Goal: Task Accomplishment & Management: Complete application form

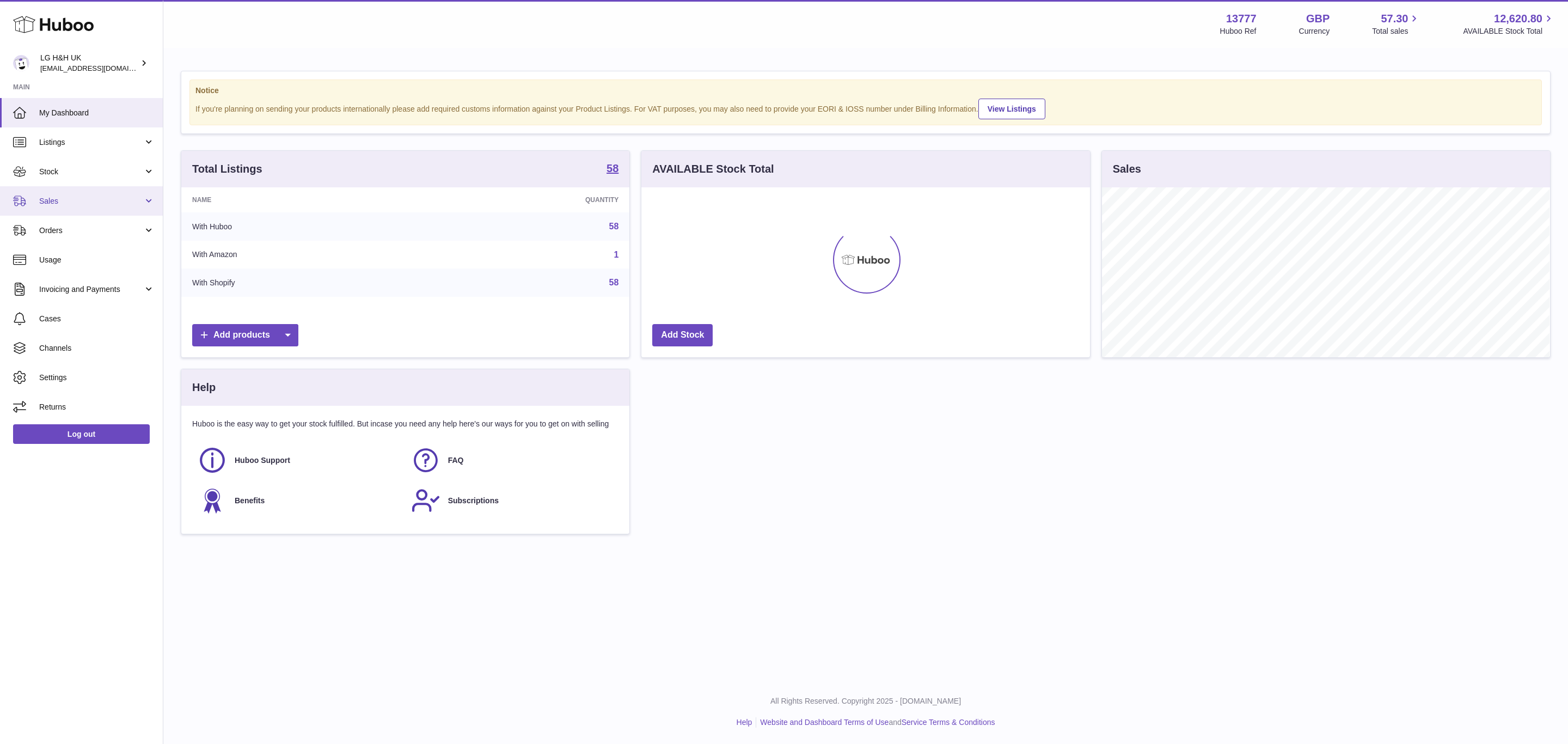
scroll to position [170, 447]
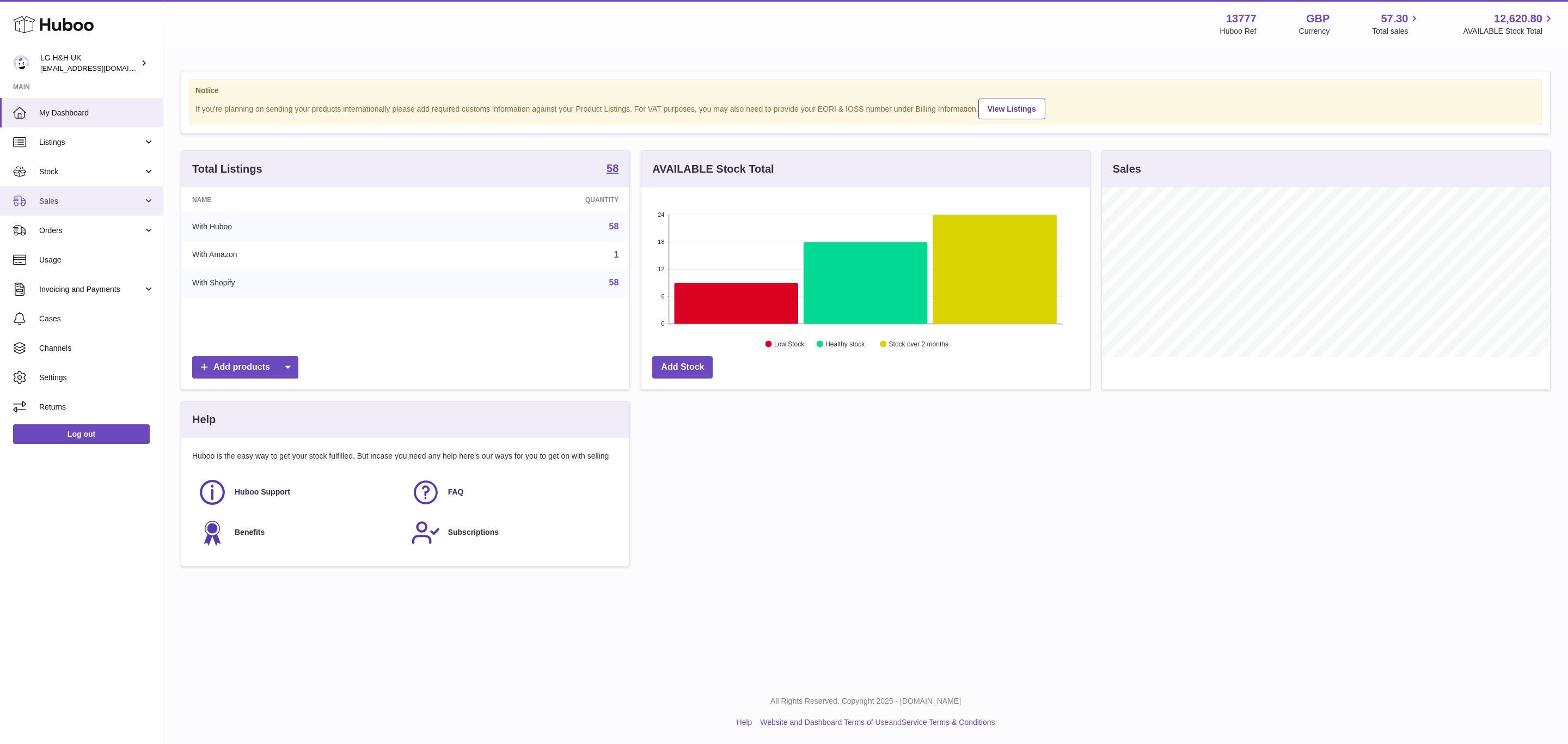
click at [80, 196] on span "Sales" at bounding box center [91, 201] width 104 height 10
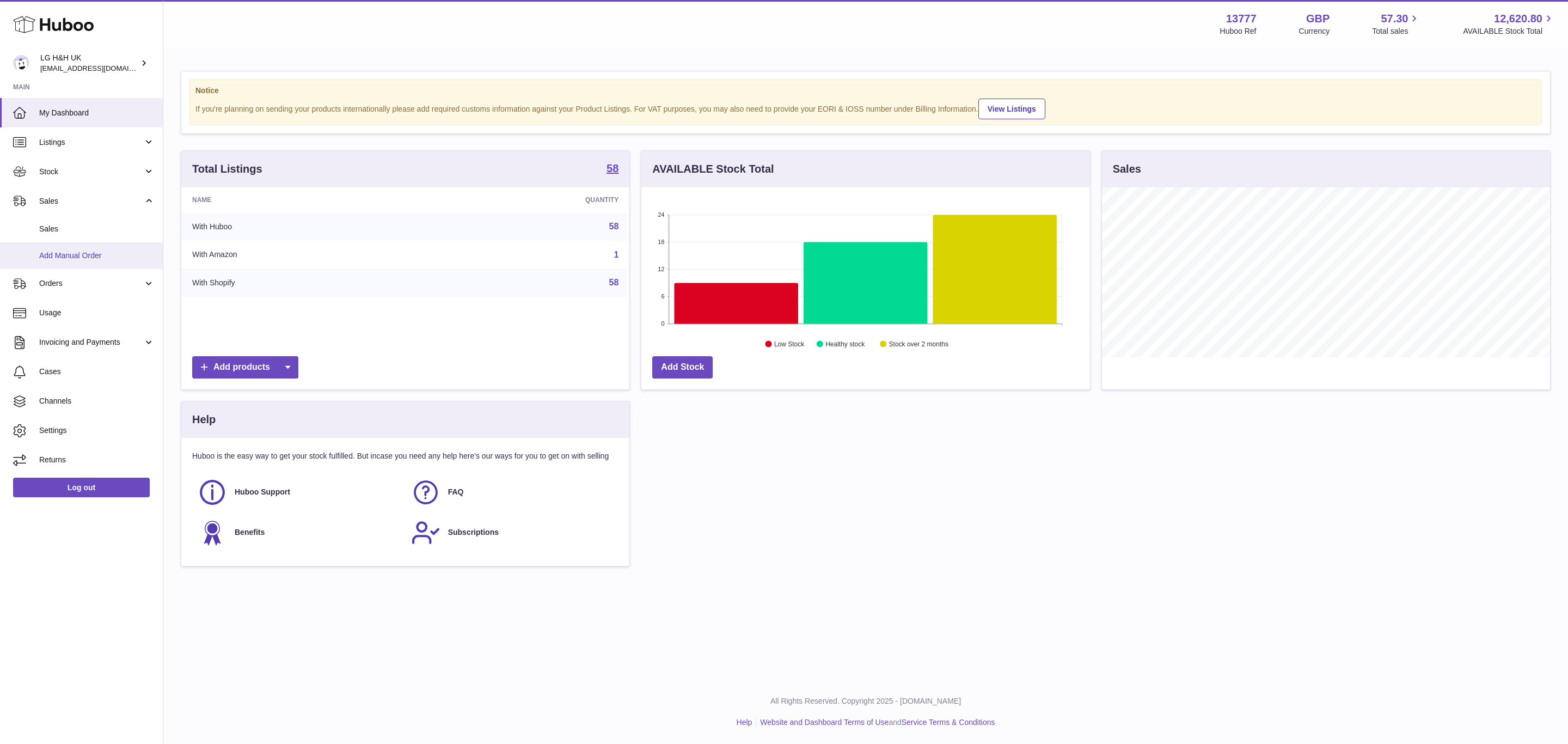
click at [75, 257] on span "Add Manual Order" at bounding box center [97, 255] width 116 height 10
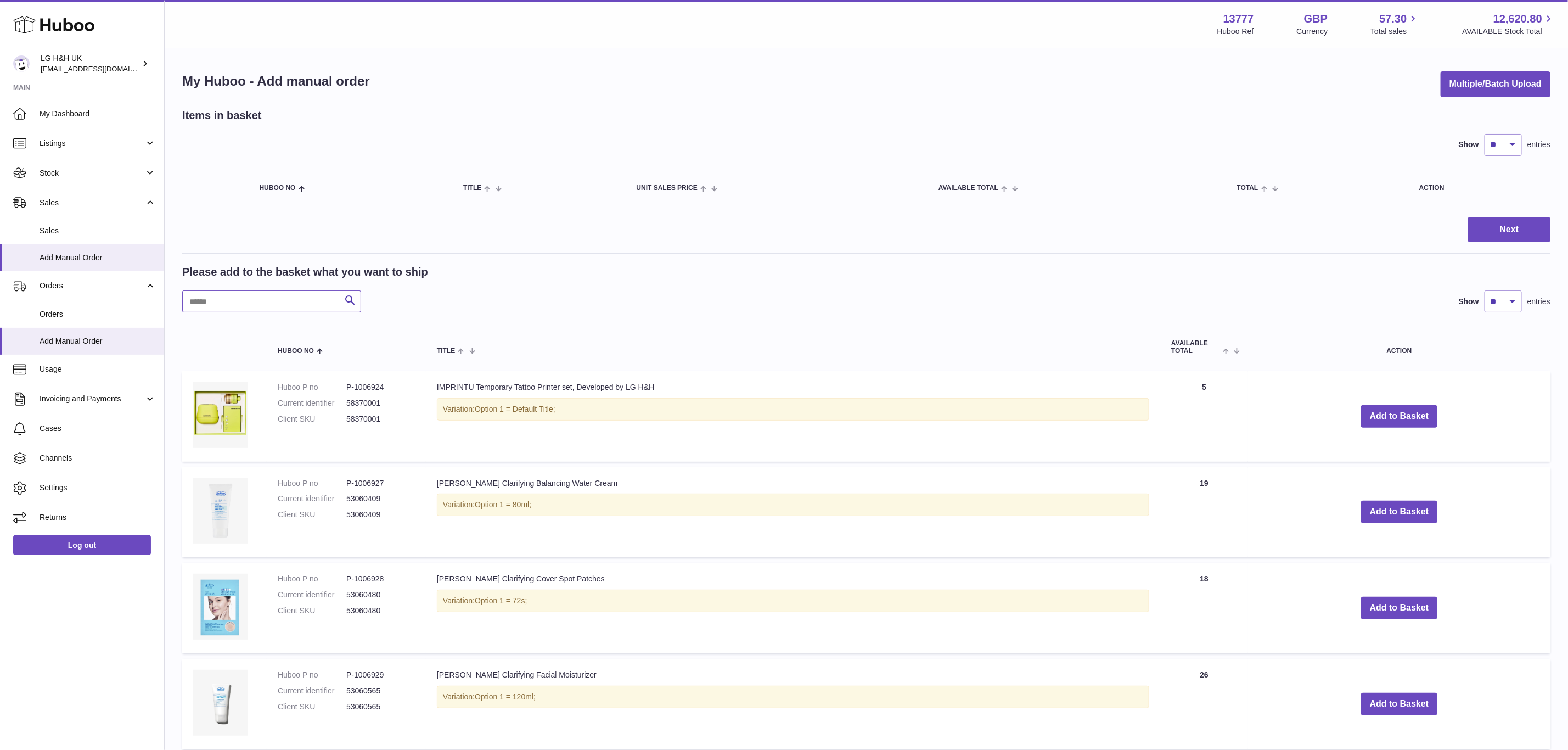
click at [249, 301] on input "text" at bounding box center [272, 301] width 179 height 22
paste input "*******"
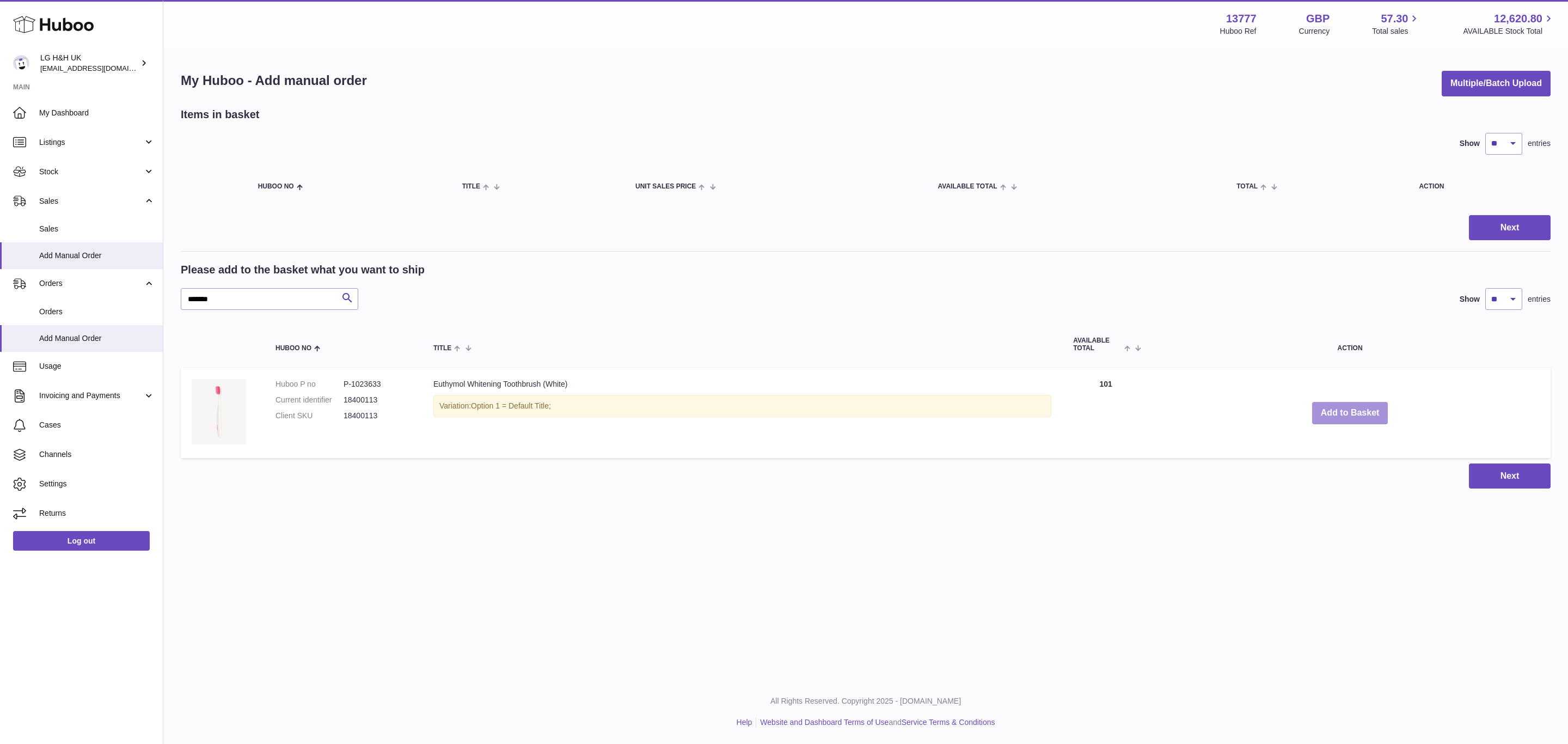
click at [1365, 404] on button "Add to Basket" at bounding box center [1350, 413] width 76 height 23
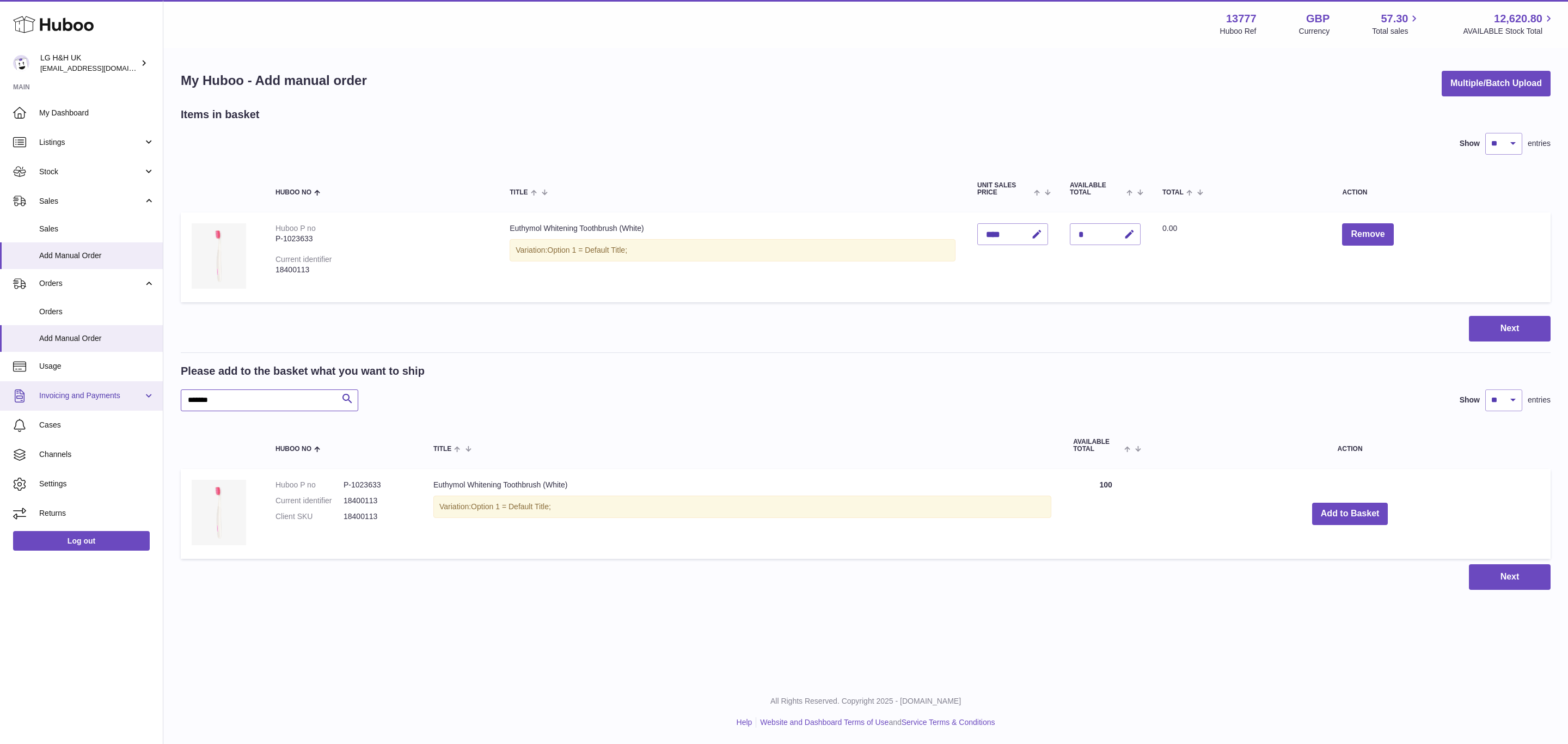
drag, startPoint x: 254, startPoint y: 395, endPoint x: 69, endPoint y: 400, distance: 185.1
click at [70, 400] on div "Huboo LG H&H UK [EMAIL_ADDRESS][DOMAIN_NAME] Main My Dashboard Listings Not wit…" at bounding box center [784, 372] width 1568 height 744
paste input "text"
click at [1351, 503] on button "Add to Basket" at bounding box center [1364, 514] width 76 height 23
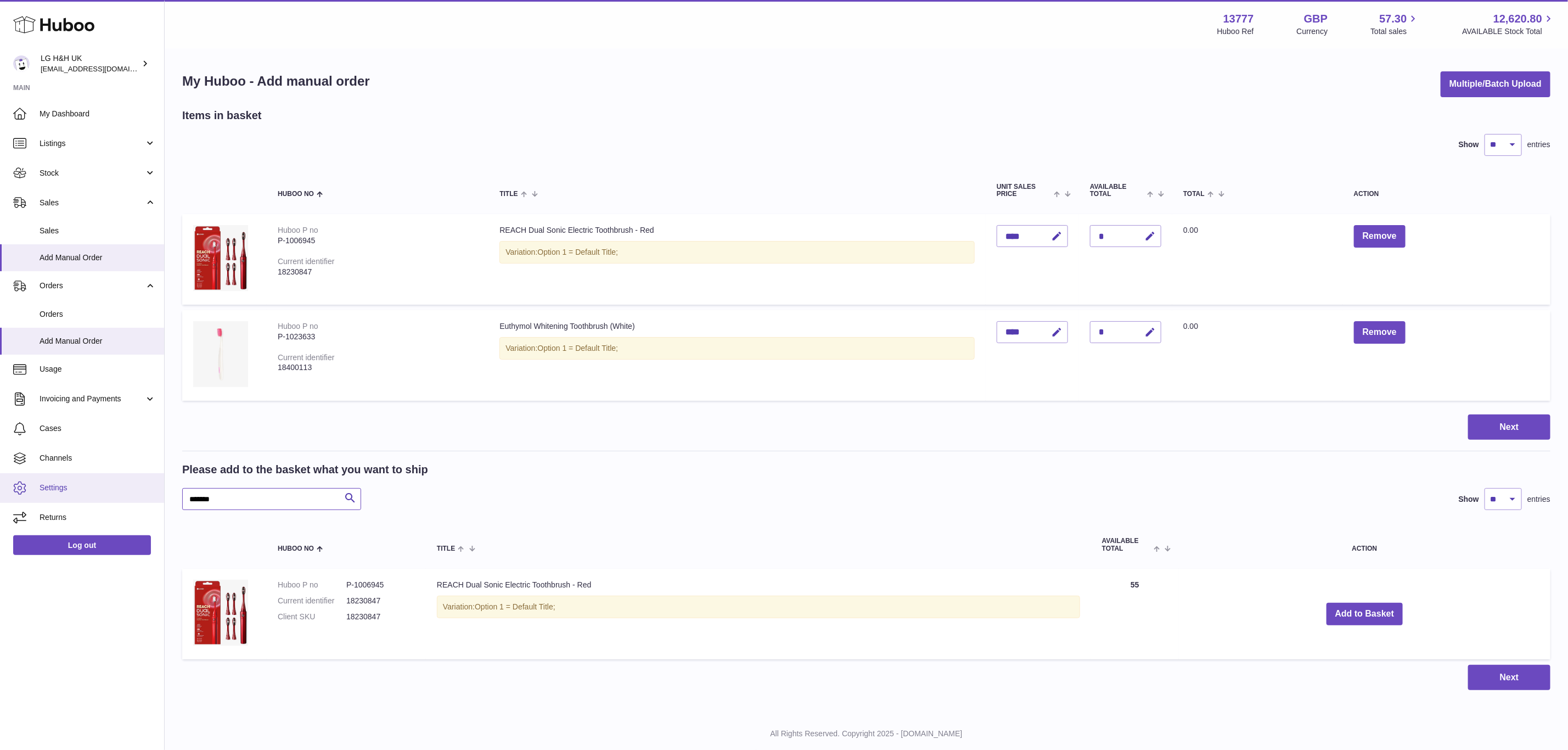
drag, startPoint x: 214, startPoint y: 485, endPoint x: 91, endPoint y: 489, distance: 123.1
click at [91, 489] on div "Huboo LG H&H UK [EMAIL_ADDRESS][DOMAIN_NAME] Main My Dashboard Listings Not wit…" at bounding box center [784, 389] width 1568 height 777
paste input "text"
click at [1387, 603] on button "Add to Basket" at bounding box center [1365, 614] width 77 height 23
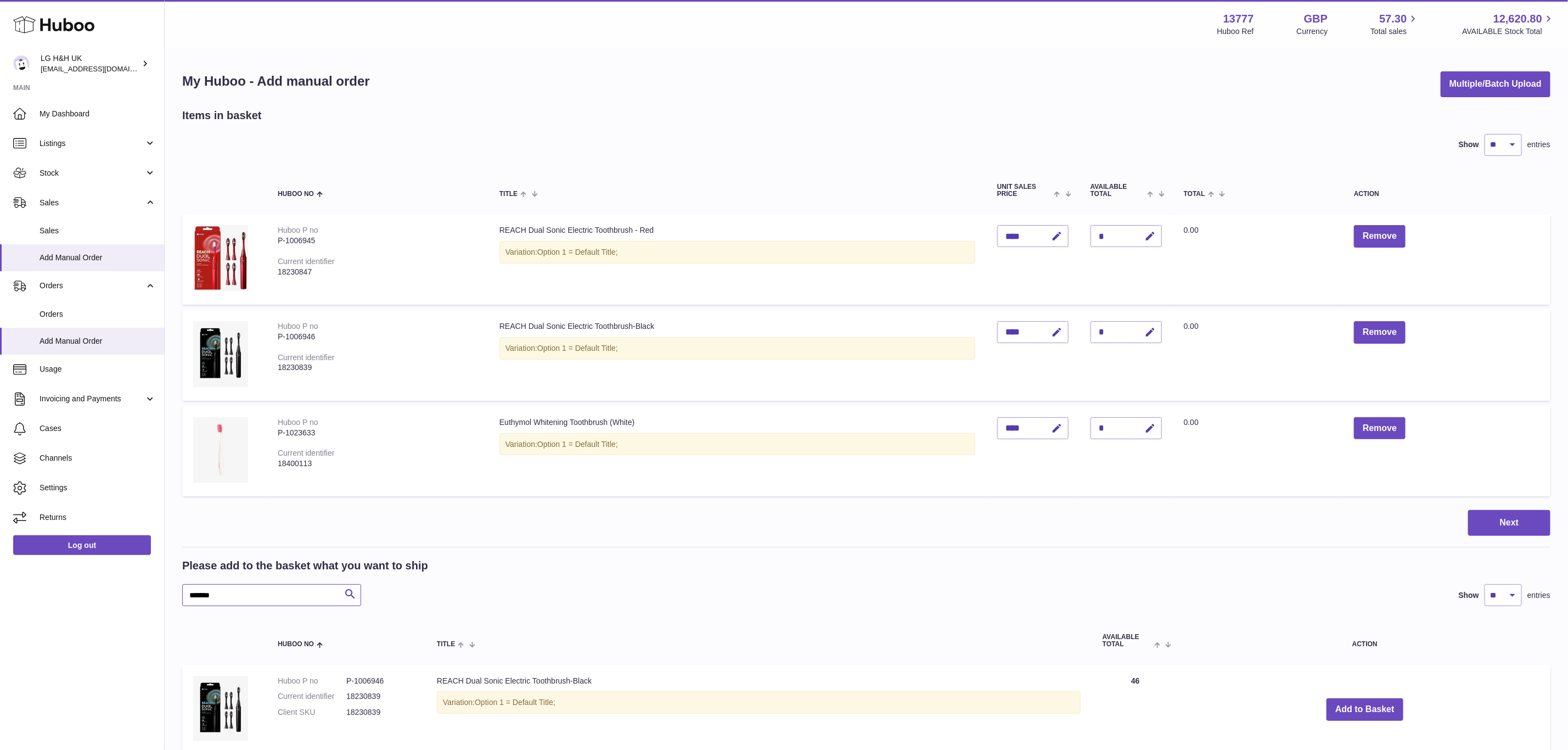
drag, startPoint x: 241, startPoint y: 570, endPoint x: 94, endPoint y: 579, distance: 147.3
click at [94, 579] on div "Huboo LG H&H UK [EMAIL_ADDRESS][DOMAIN_NAME] Main My Dashboard Listings Not wit…" at bounding box center [784, 436] width 1568 height 873
paste input "text"
type input "*******"
click at [1385, 698] on button "Add to Basket" at bounding box center [1368, 709] width 77 height 23
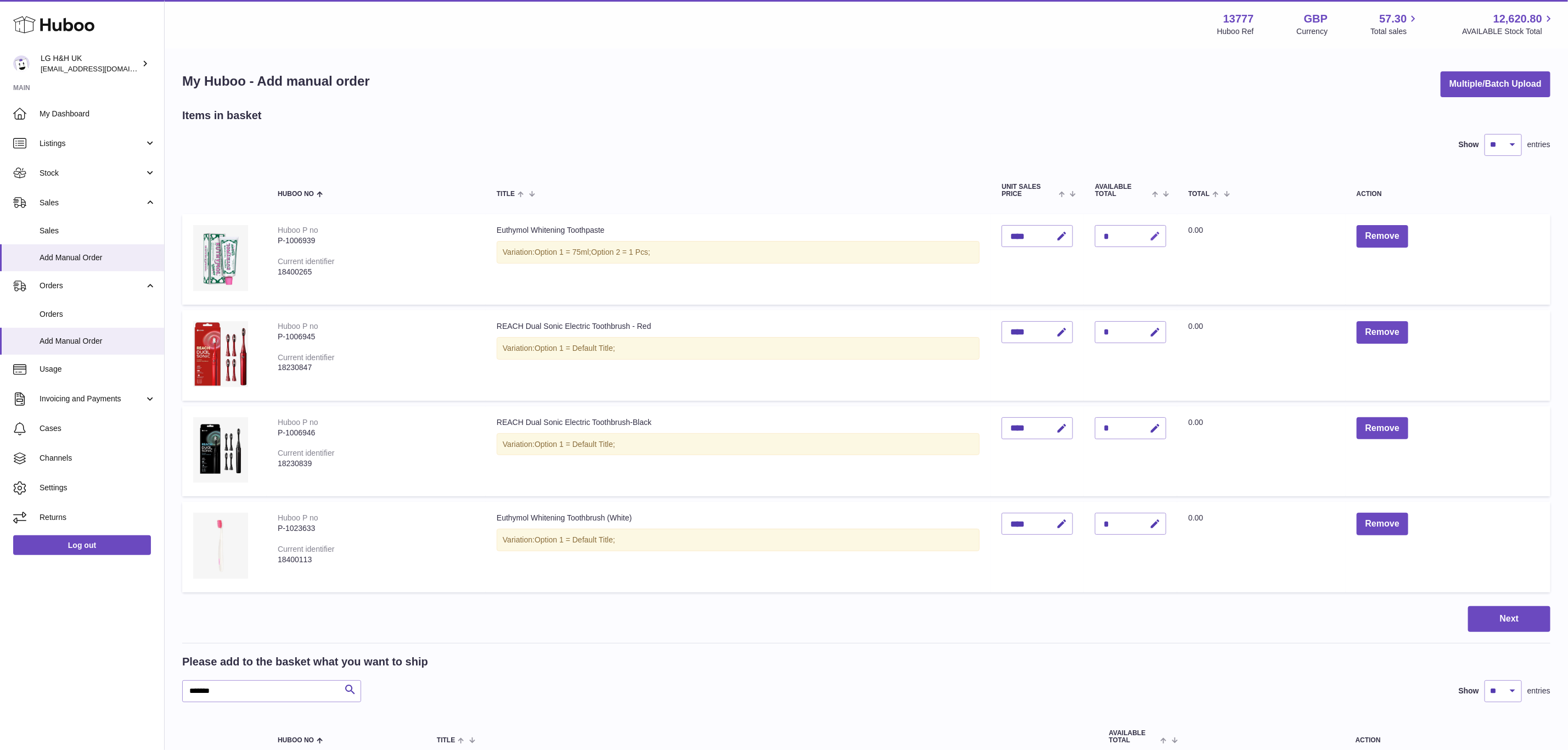
click at [1161, 236] on icon "button" at bounding box center [1155, 236] width 12 height 12
type input "***"
click at [1143, 227] on button "submit" at bounding box center [1154, 236] width 21 height 18
click at [1502, 606] on button "Next" at bounding box center [1510, 619] width 82 height 26
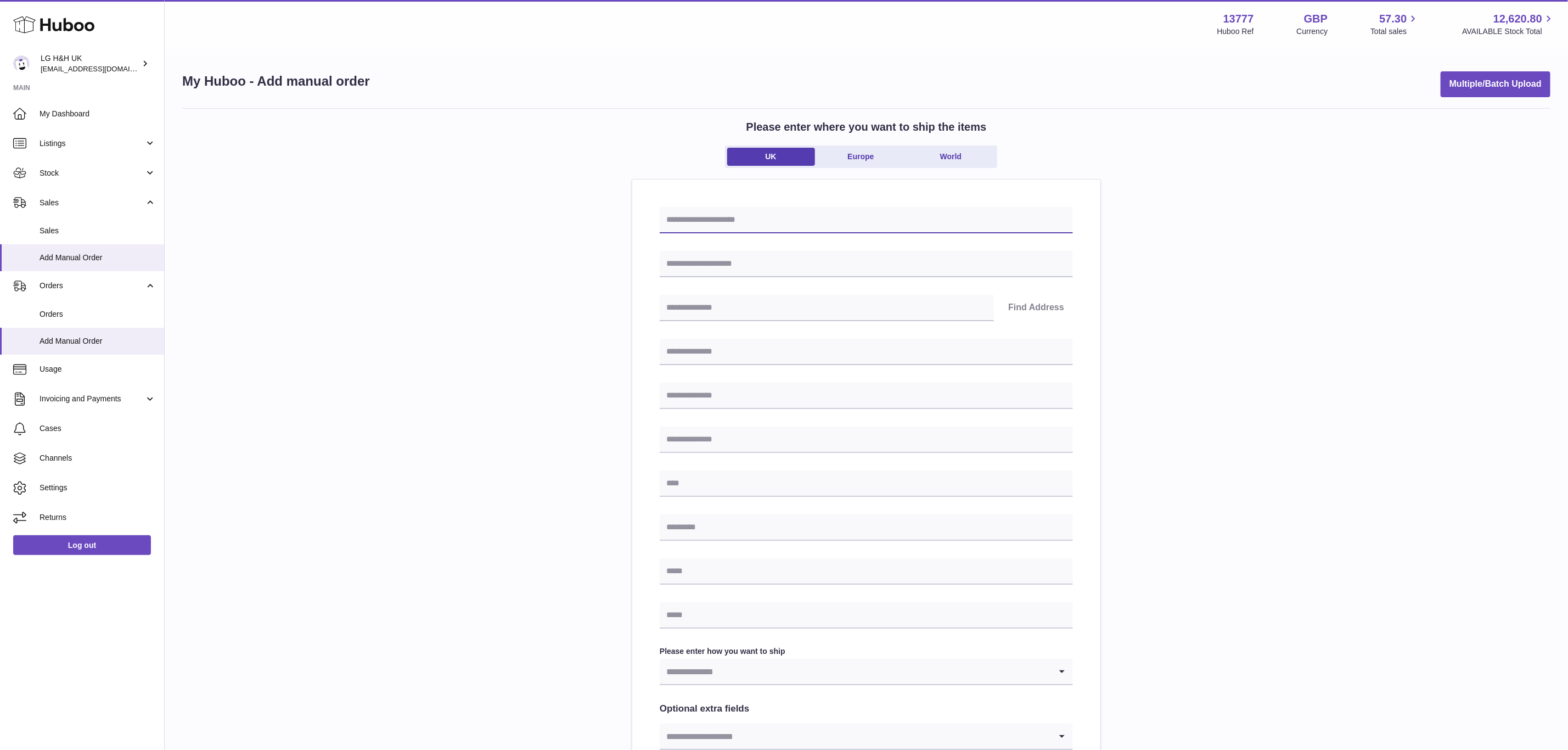
click at [724, 219] on input "text" at bounding box center [867, 220] width 414 height 26
paste input "**********"
type input "**********"
drag, startPoint x: 693, startPoint y: 258, endPoint x: 702, endPoint y: 303, distance: 45.9
click at [693, 258] on input "text" at bounding box center [867, 264] width 414 height 26
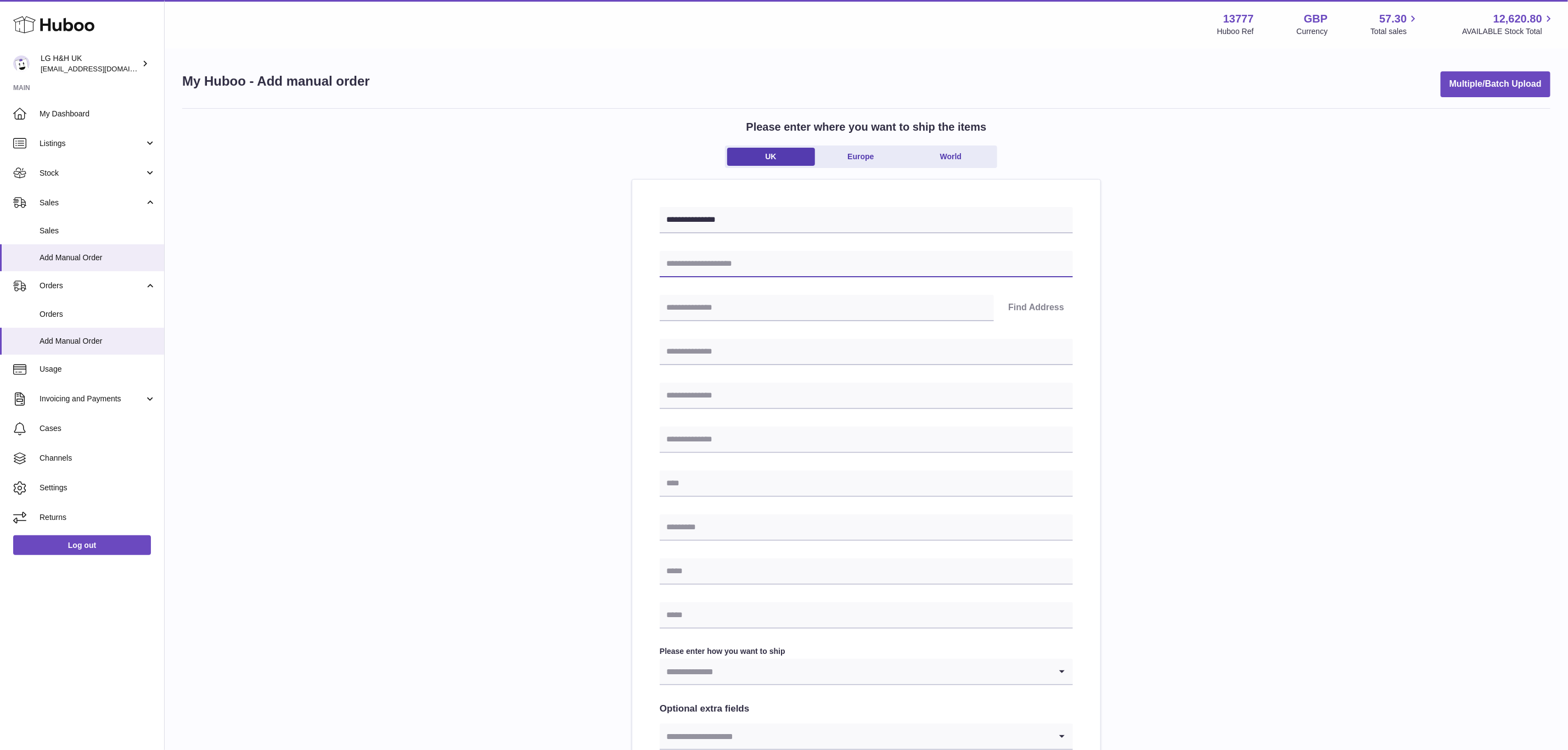
paste input "**********"
type input "**********"
click at [699, 346] on input "text" at bounding box center [867, 352] width 414 height 26
paste input "**********"
type input "**********"
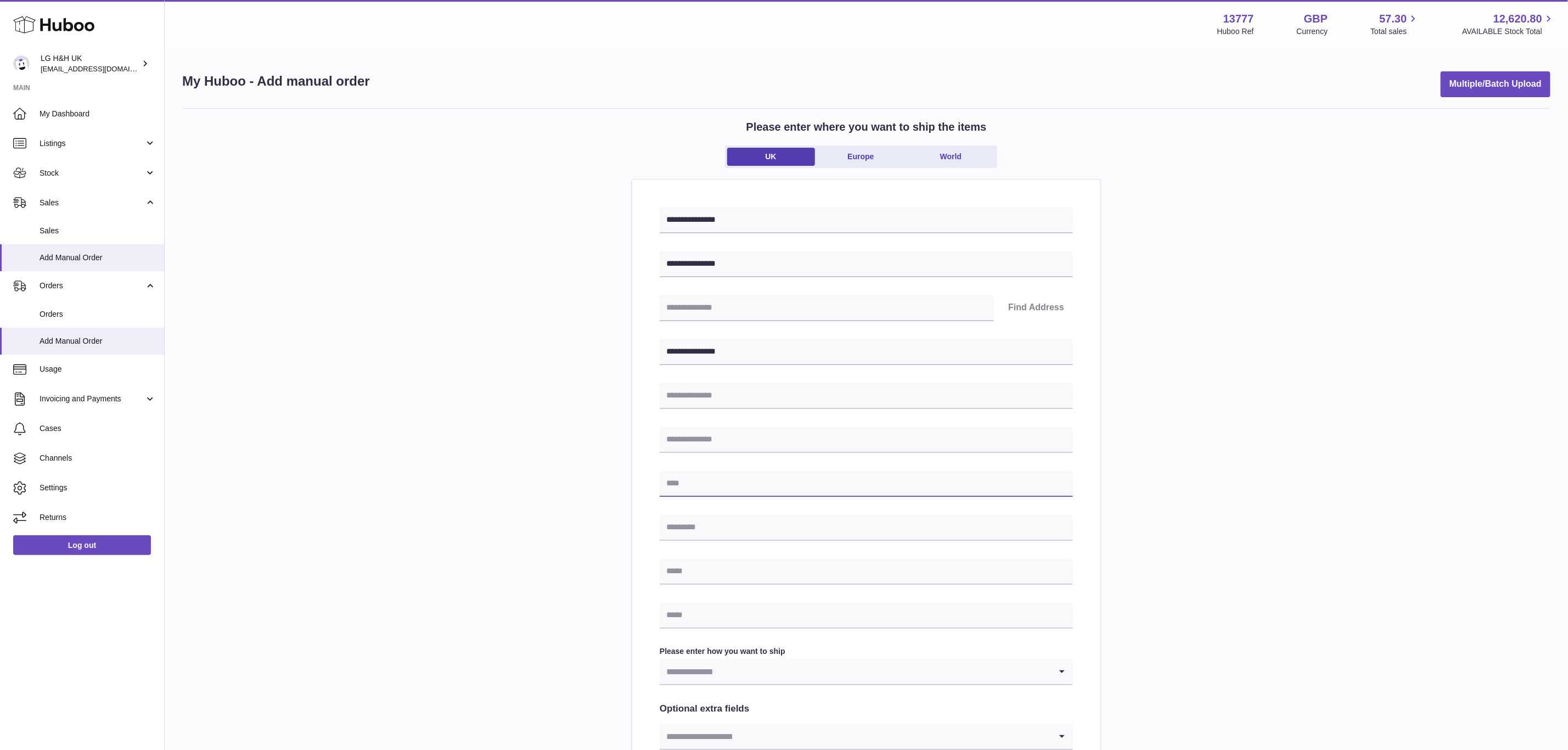
click at [690, 485] on input "text" at bounding box center [867, 484] width 414 height 26
paste input "**********"
type input "**********"
click at [693, 529] on input "text" at bounding box center [867, 527] width 414 height 26
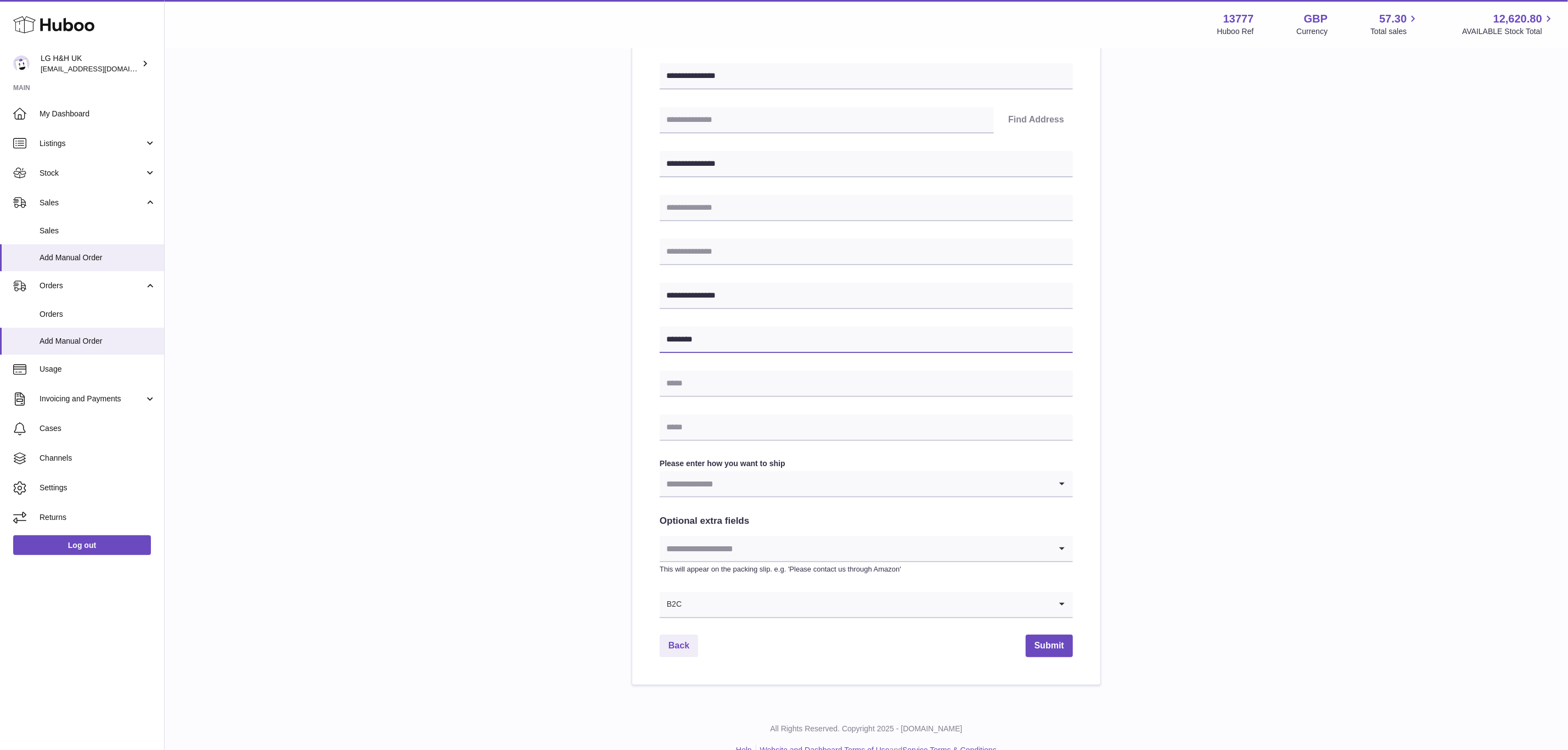
scroll to position [210, 0]
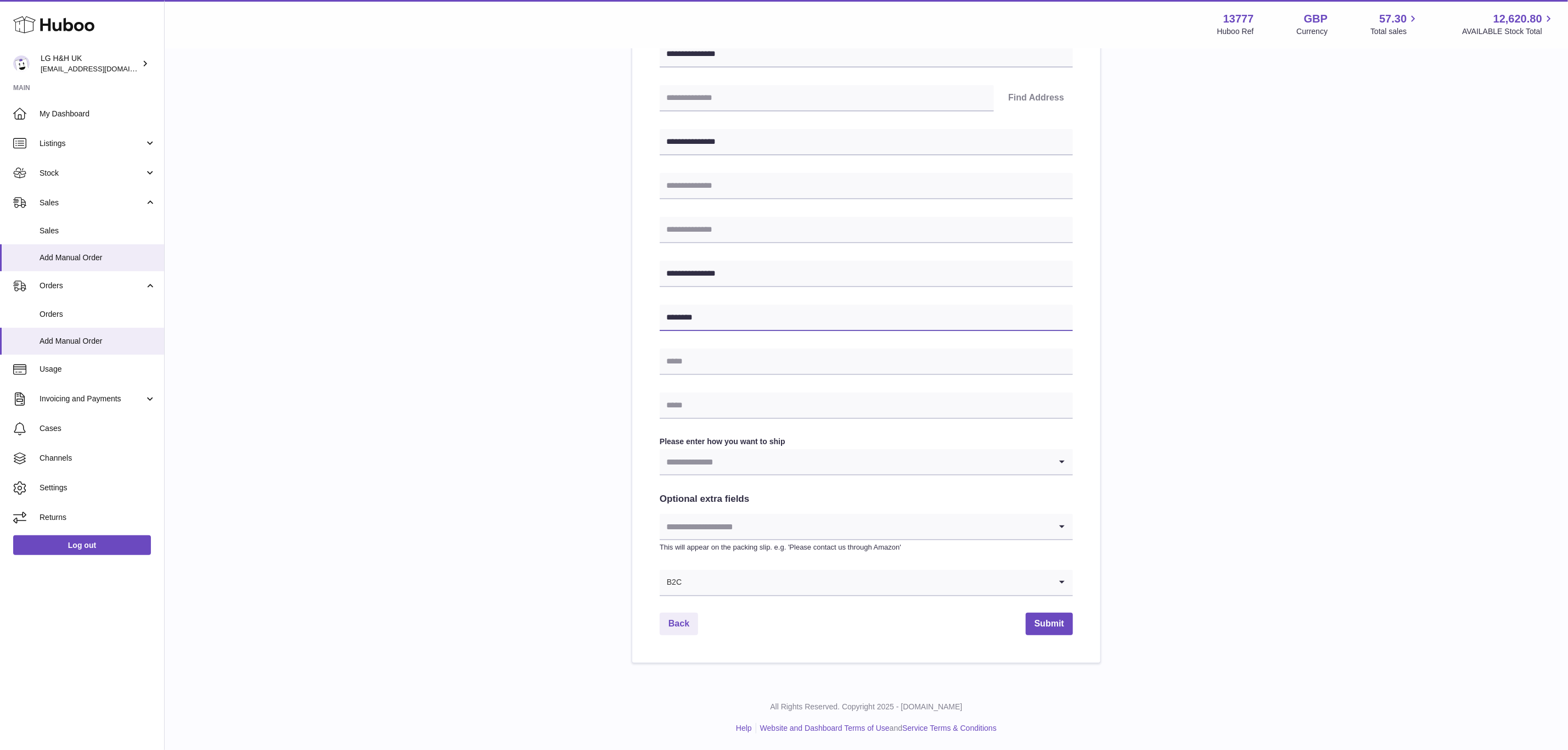
type input "********"
click at [695, 579] on input "Search for option" at bounding box center [855, 582] width 392 height 25
click at [692, 629] on li "B2B" at bounding box center [867, 634] width 412 height 22
click at [720, 468] on input "Search for option" at bounding box center [855, 462] width 392 height 25
click at [718, 501] on li "Collection" at bounding box center [867, 492] width 412 height 22
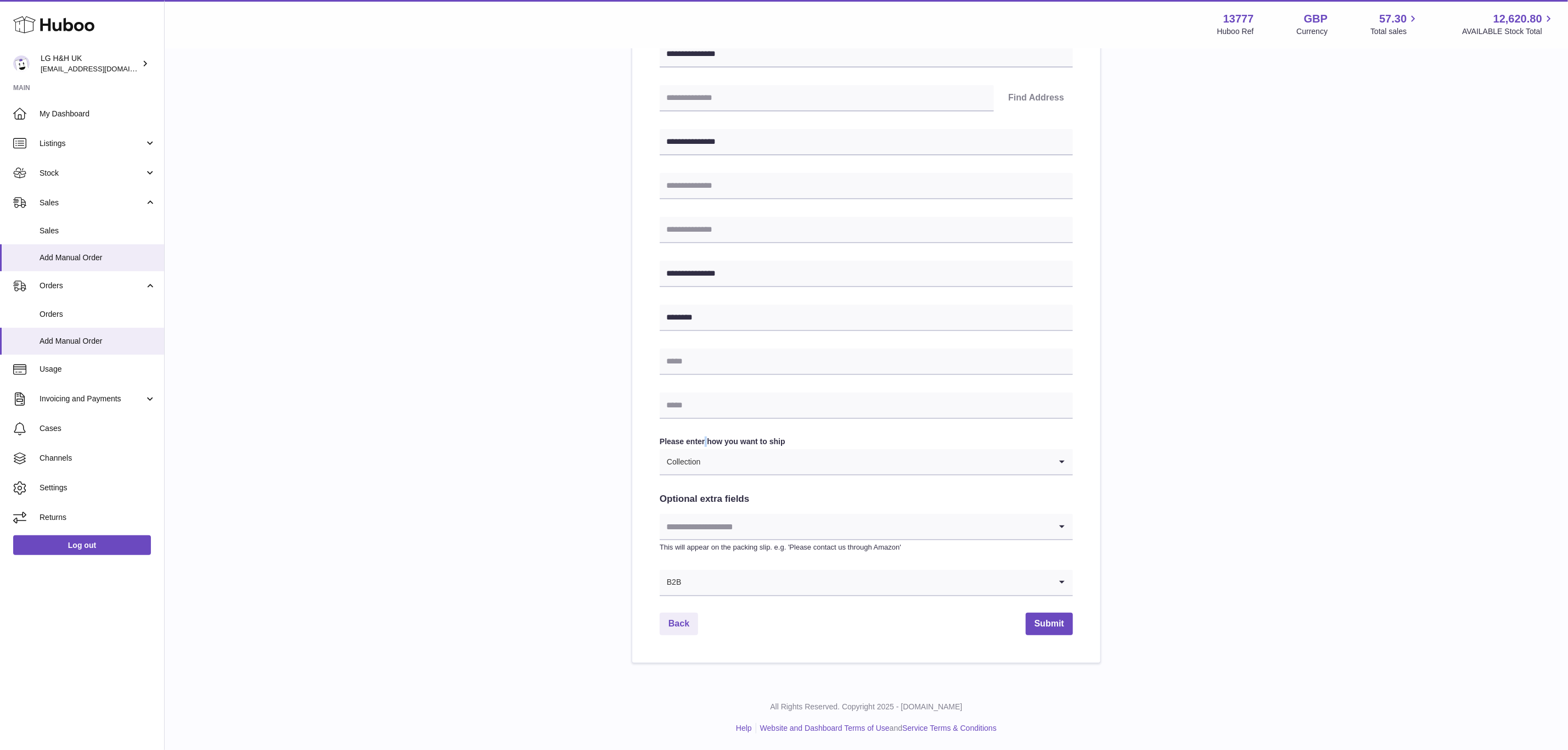
drag, startPoint x: 710, startPoint y: 442, endPoint x: 710, endPoint y: 454, distance: 12.0
click at [709, 442] on label "Please enter how you want to ship" at bounding box center [867, 441] width 414 height 10
click at [710, 461] on input "Search for option" at bounding box center [876, 462] width 350 height 25
click at [712, 509] on li "Business to Business" at bounding box center [867, 513] width 412 height 22
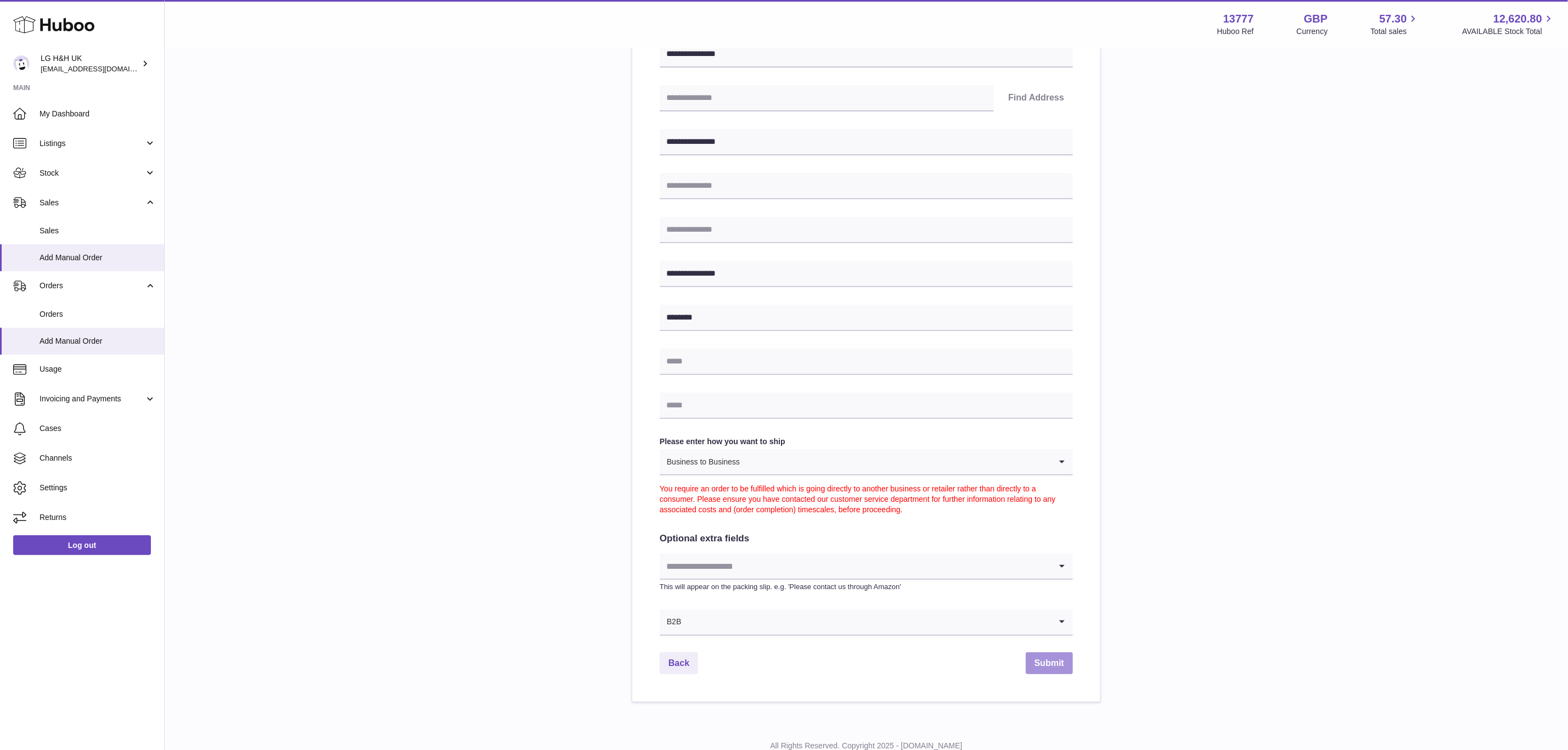
click at [1043, 655] on button "Submit" at bounding box center [1049, 663] width 47 height 23
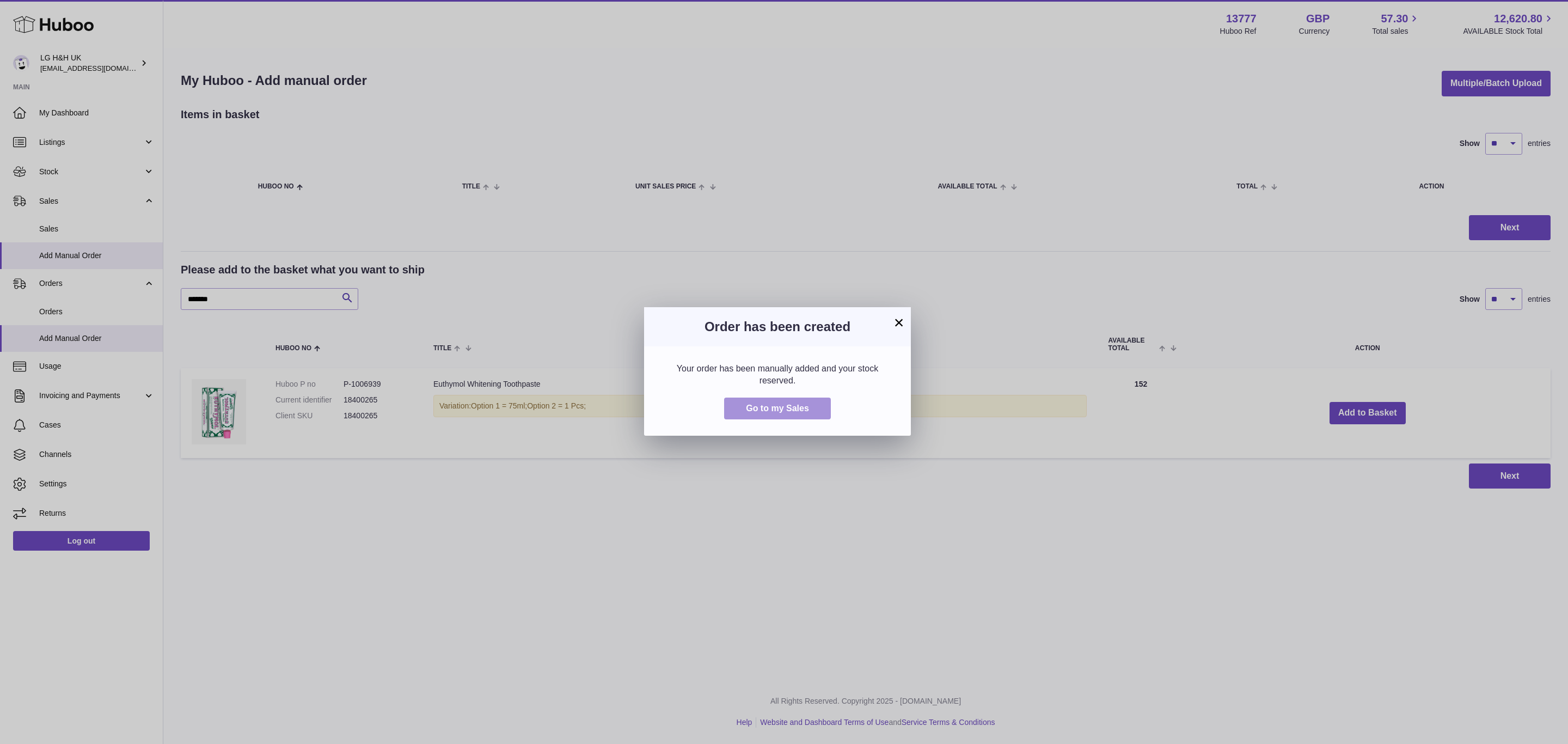
click at [797, 412] on span "Go to my Sales" at bounding box center [777, 408] width 63 height 9
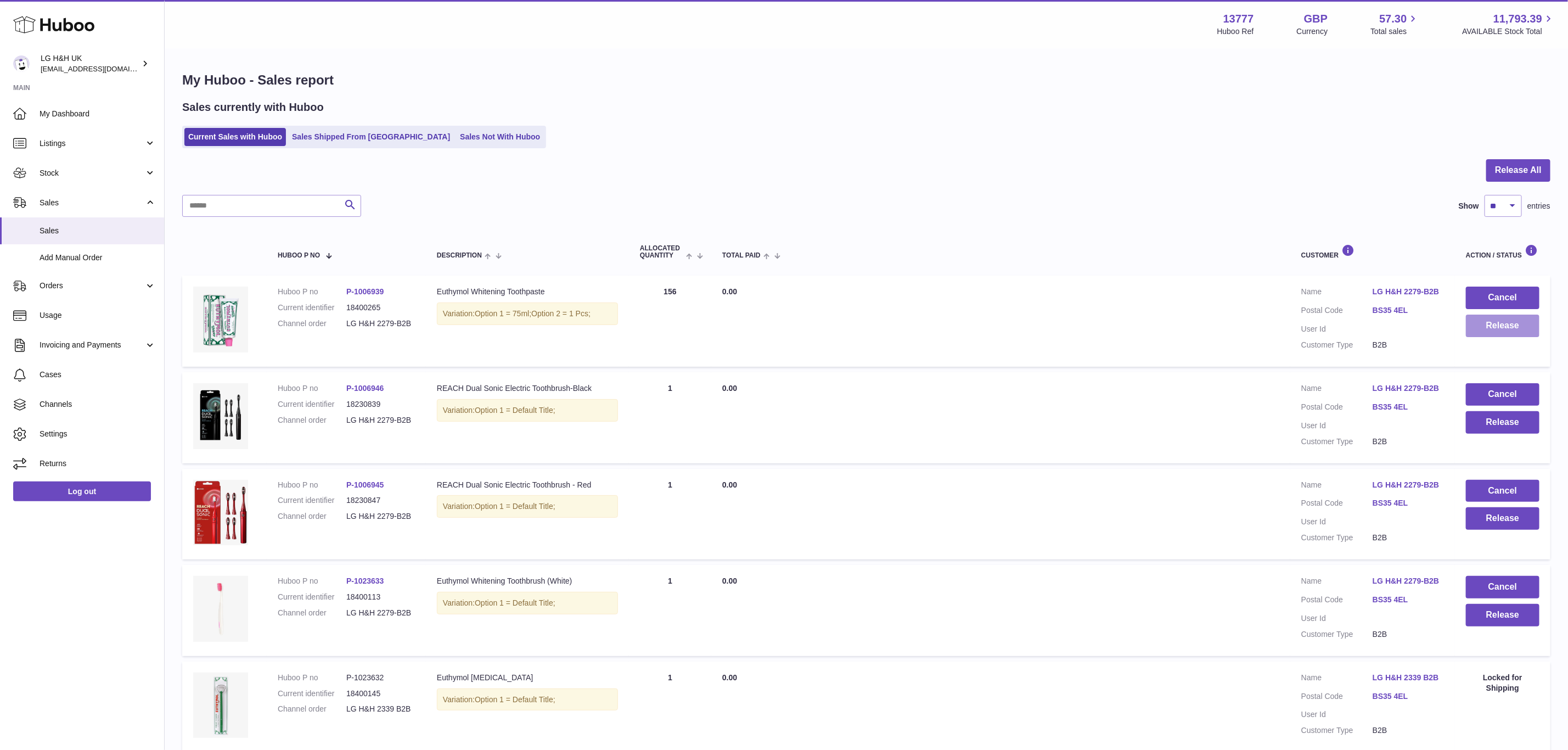
click at [1499, 333] on button "Release" at bounding box center [1503, 326] width 74 height 23
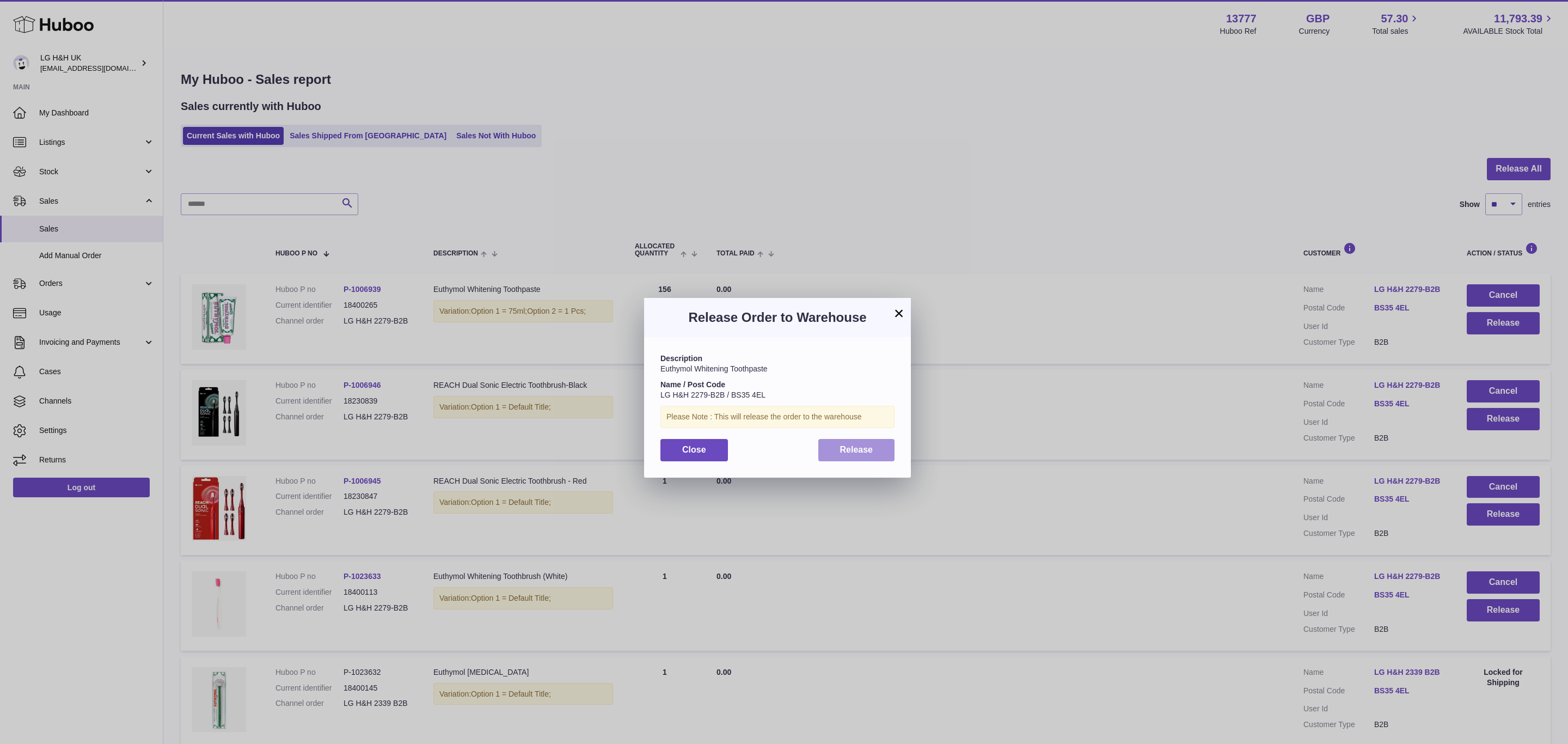
click at [864, 450] on span "Release" at bounding box center [856, 449] width 33 height 9
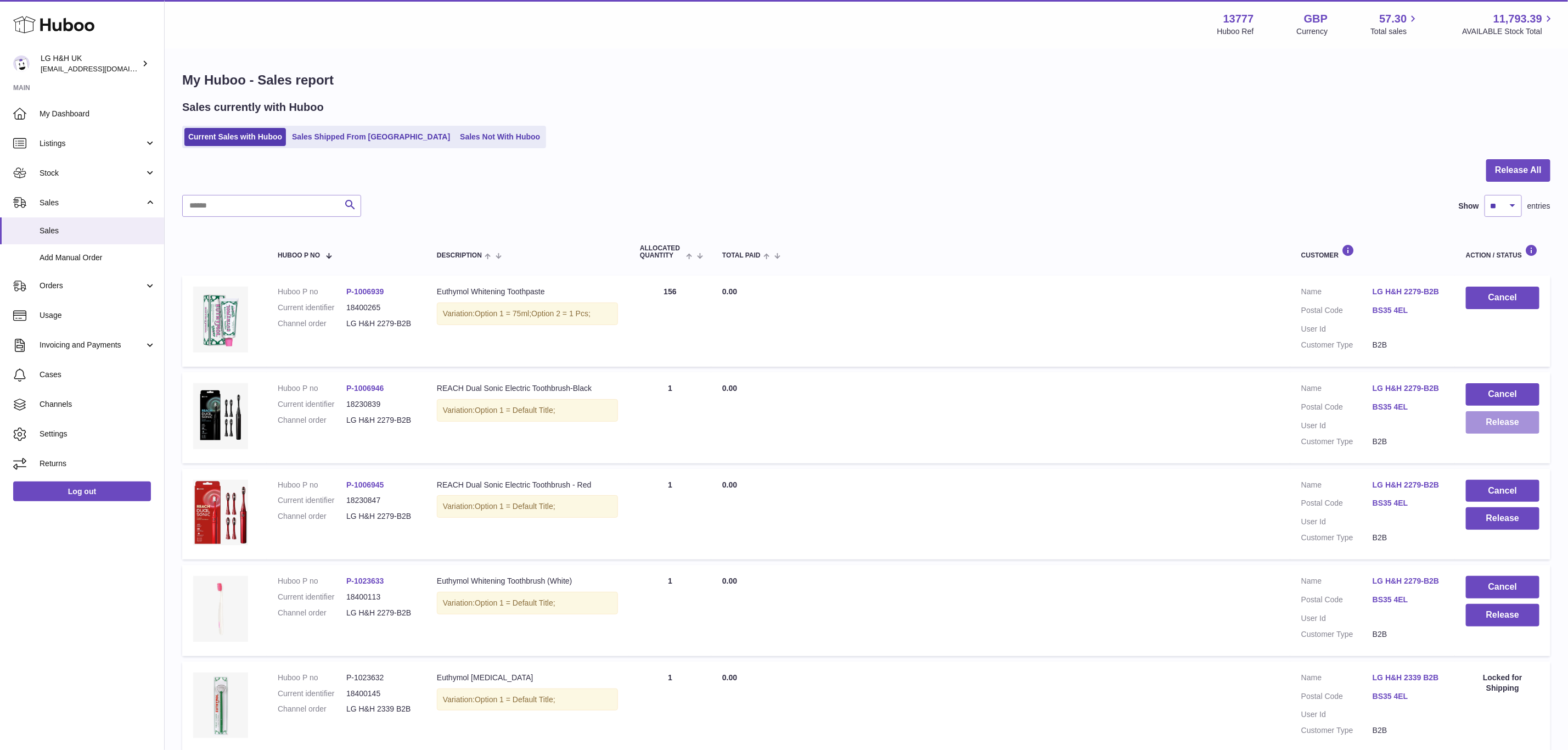
click at [1510, 417] on button "Release" at bounding box center [1503, 422] width 74 height 23
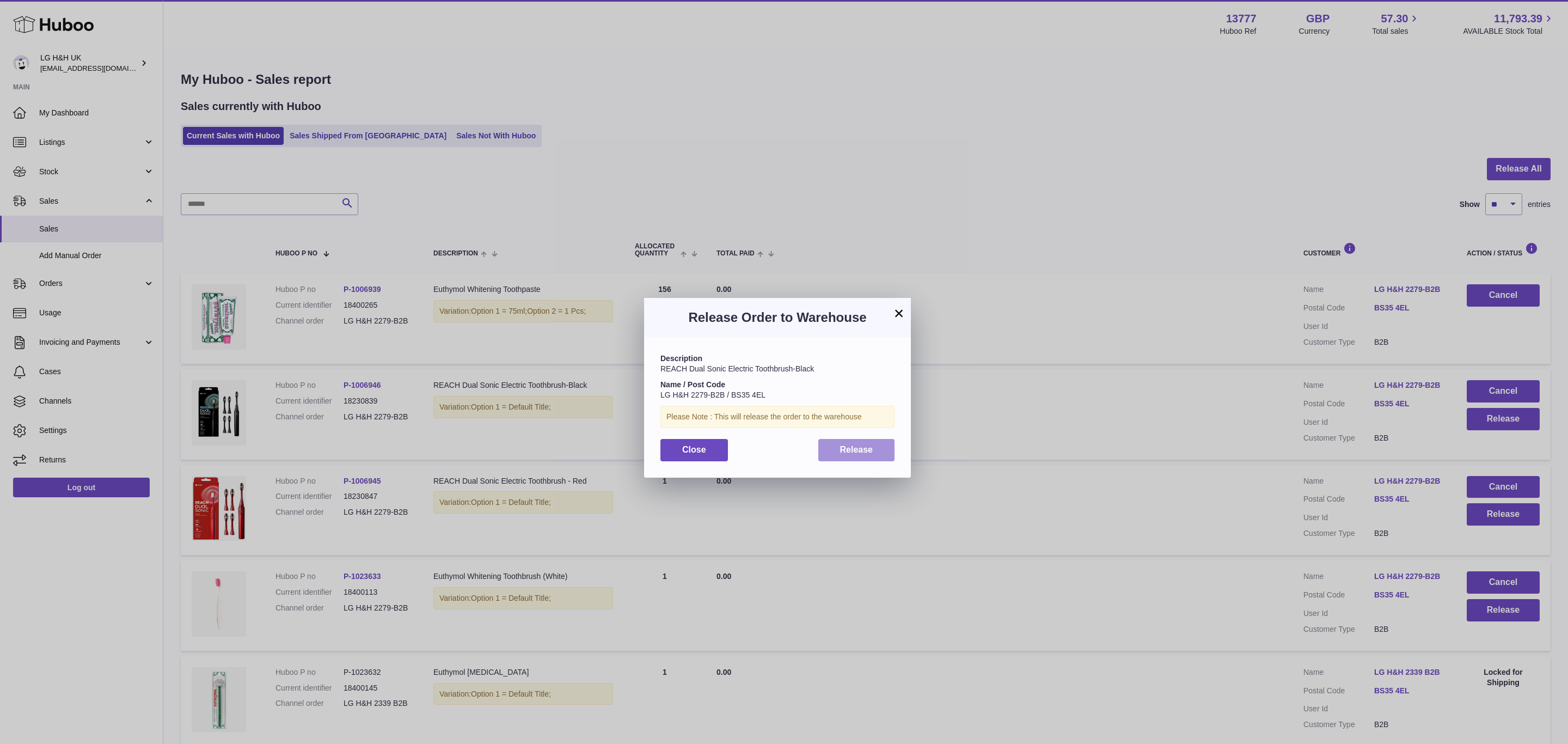
drag, startPoint x: 839, startPoint y: 443, endPoint x: 864, endPoint y: 444, distance: 25.0
click at [840, 445] on span "Release" at bounding box center [856, 449] width 33 height 9
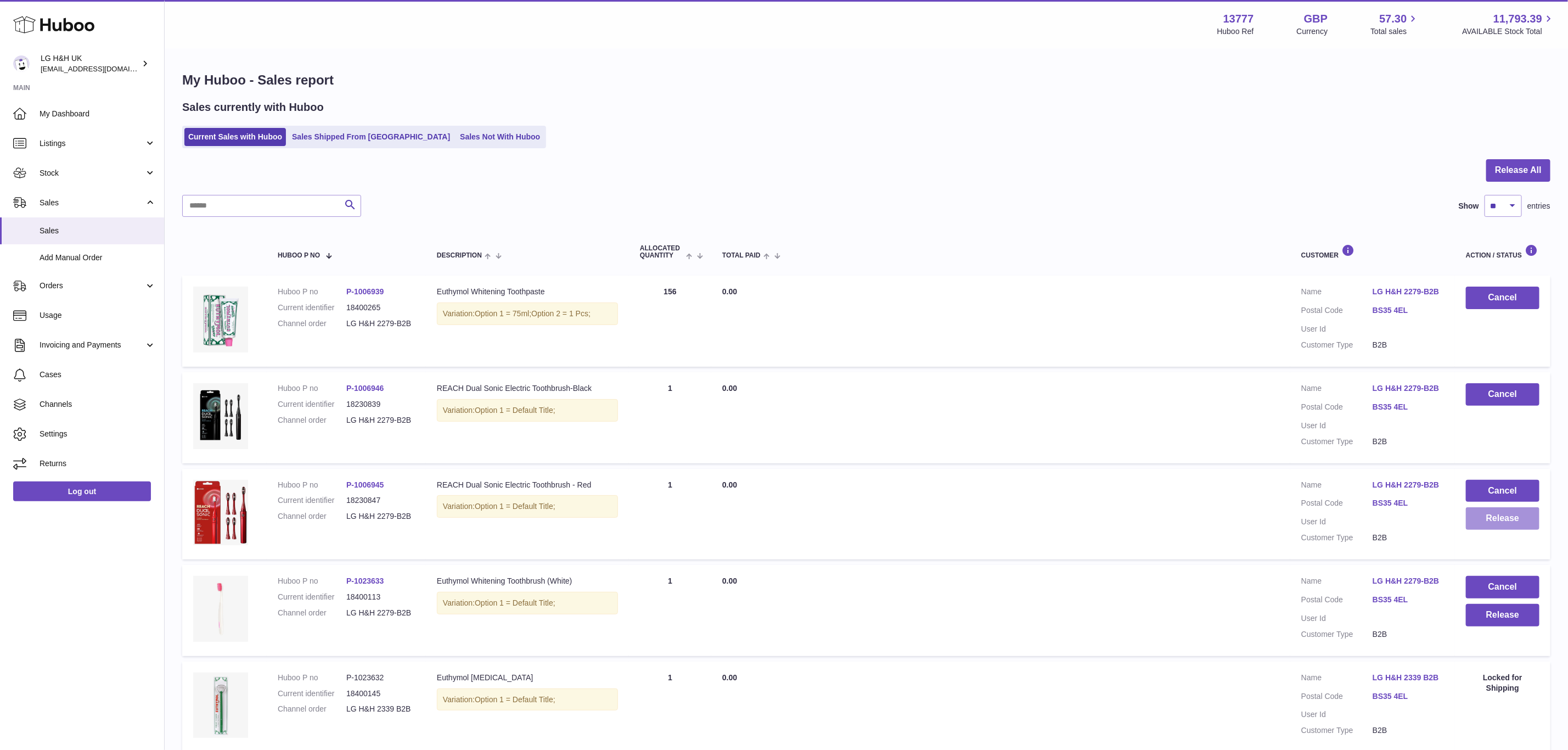
click at [1484, 514] on button "Release" at bounding box center [1503, 518] width 74 height 23
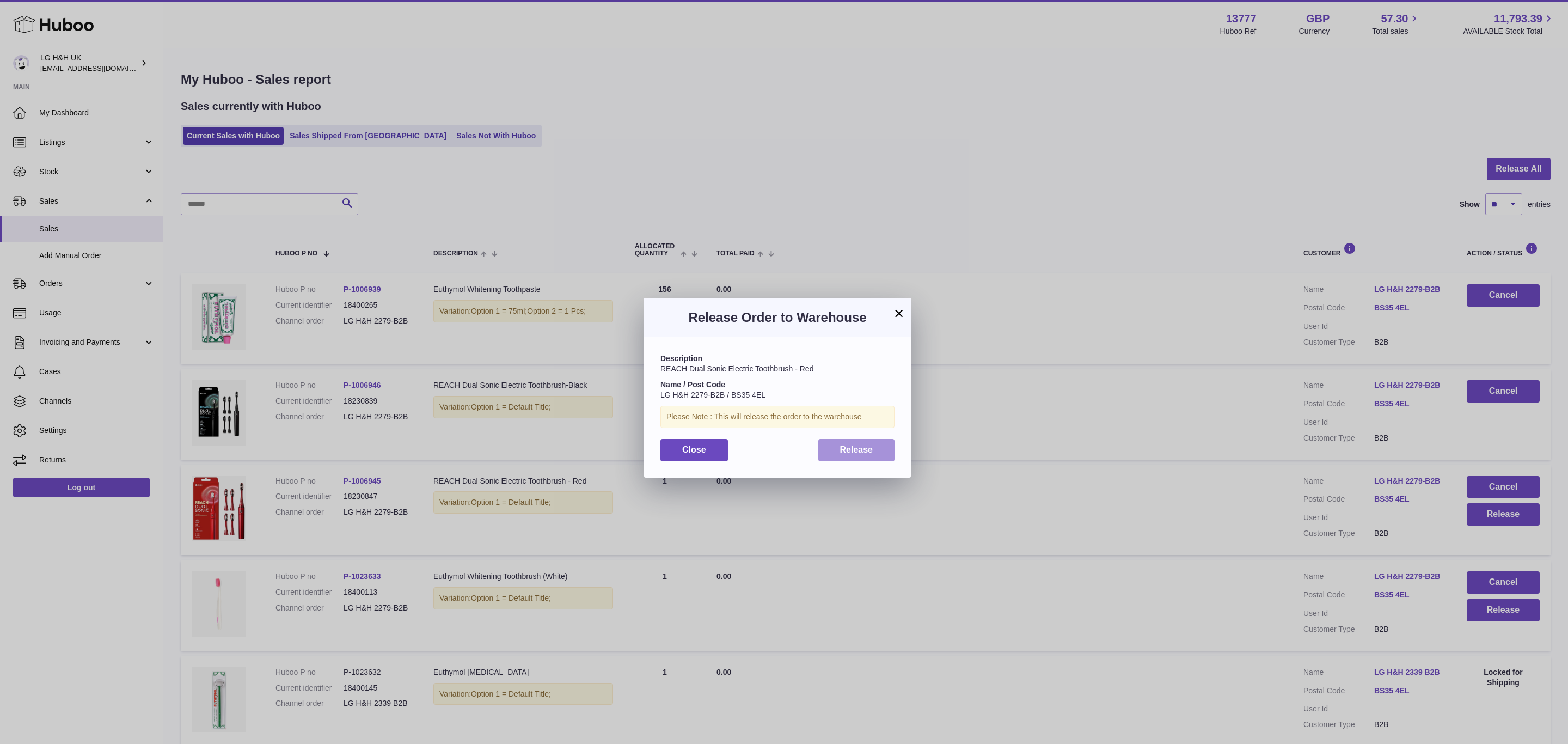
drag, startPoint x: 833, startPoint y: 448, endPoint x: 974, endPoint y: 474, distance: 143.4
click at [832, 449] on button "Release" at bounding box center [856, 450] width 77 height 23
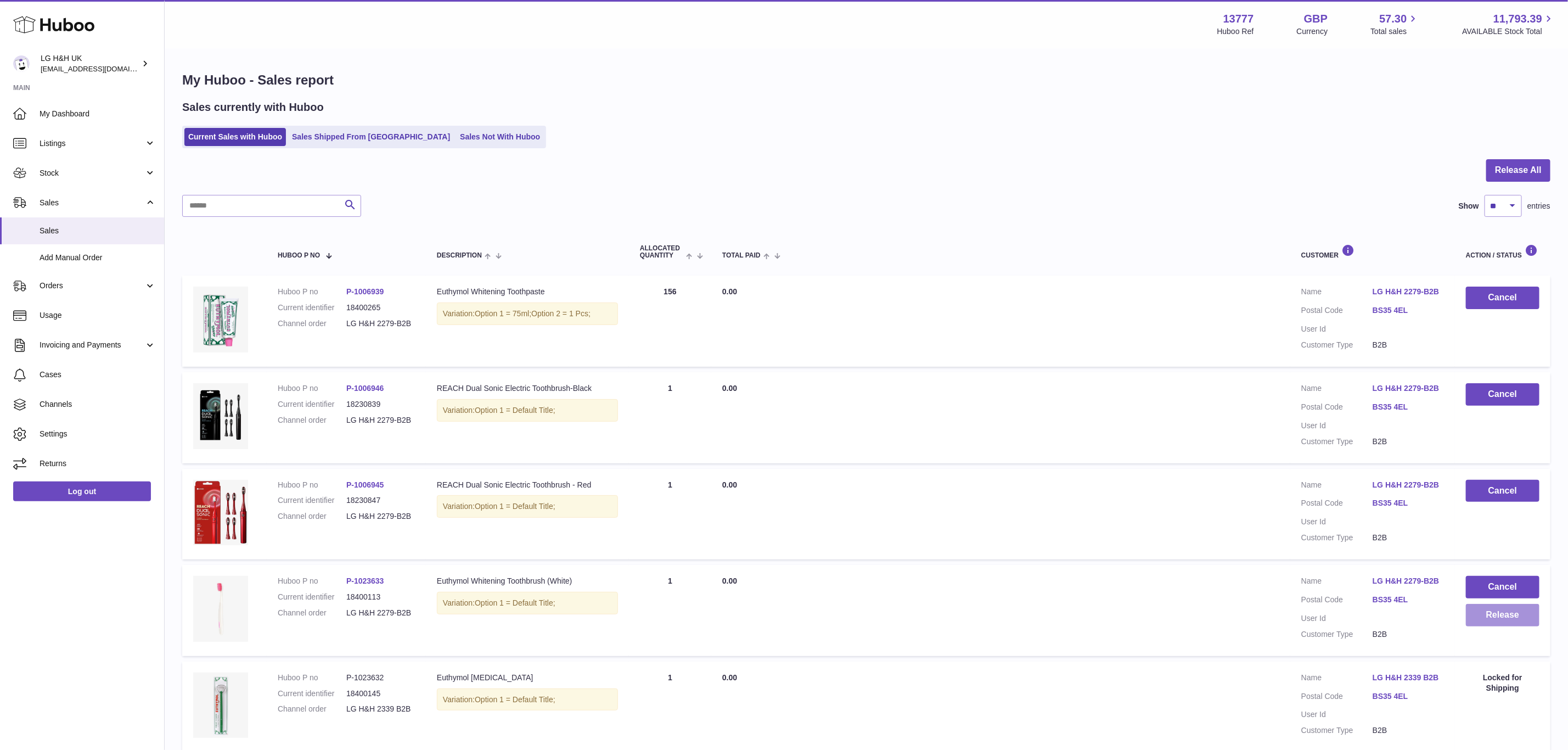
click at [1509, 606] on button "Release" at bounding box center [1503, 615] width 74 height 23
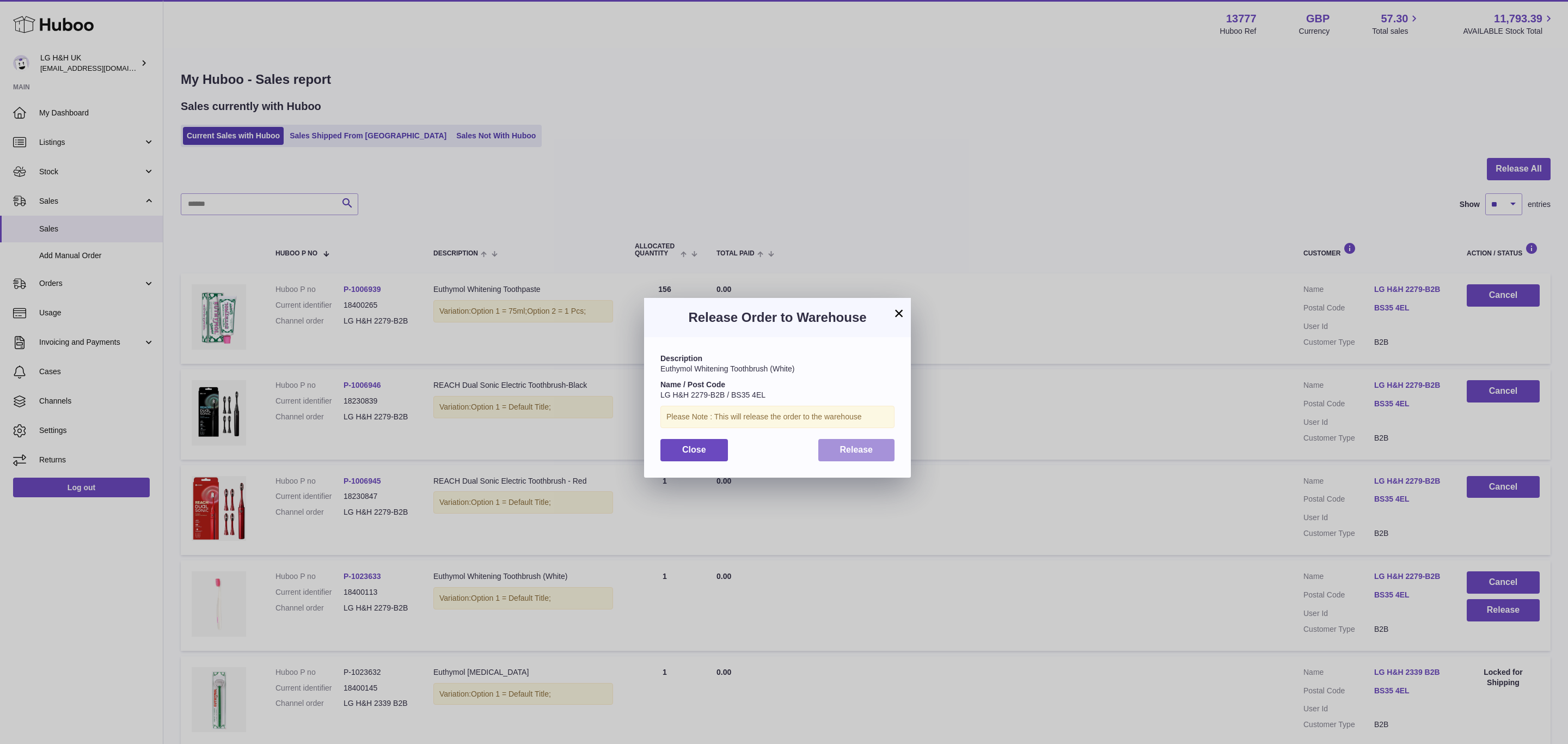
click at [880, 457] on button "Release" at bounding box center [856, 450] width 77 height 23
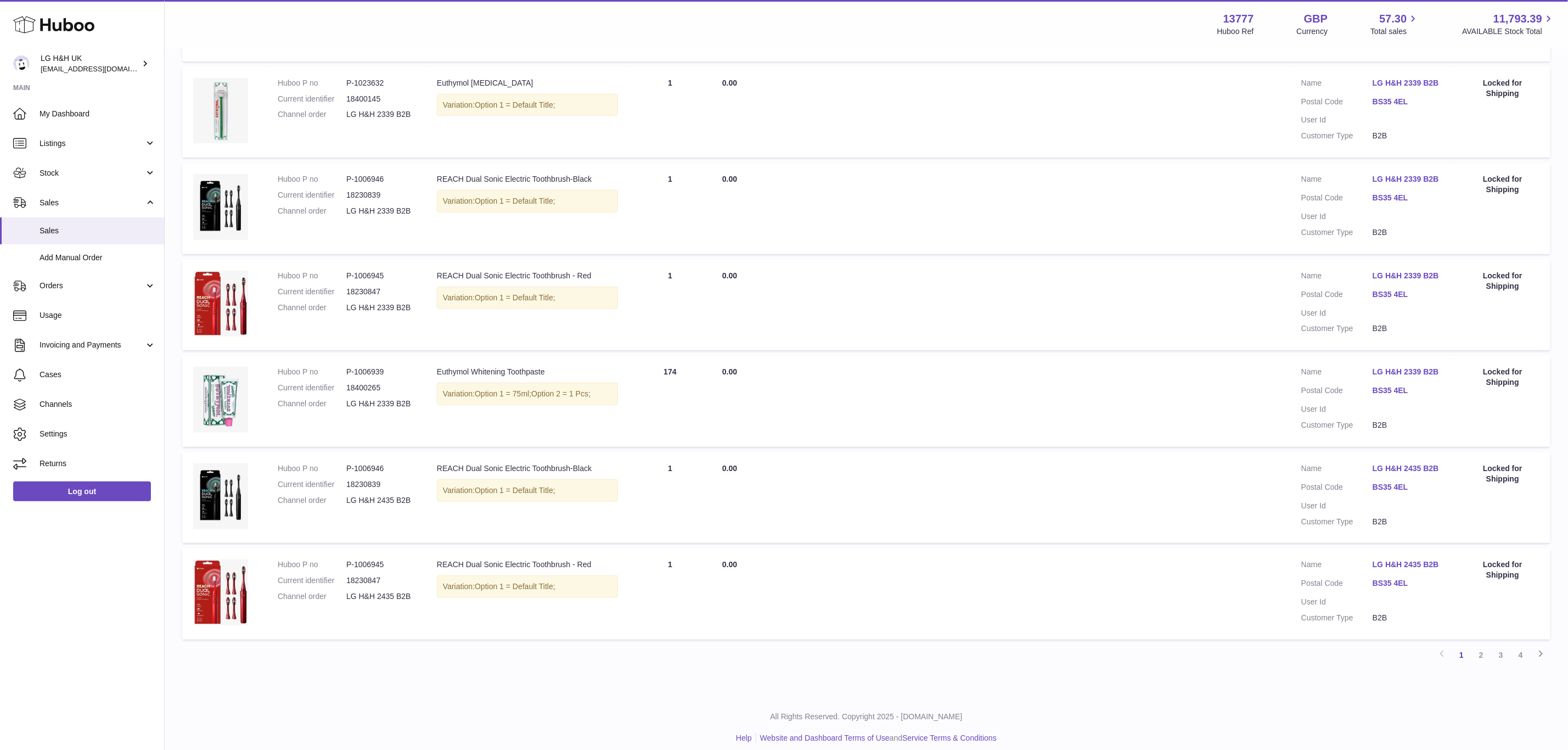
scroll to position [596, 0]
click at [1480, 643] on link "2" at bounding box center [1481, 653] width 20 height 20
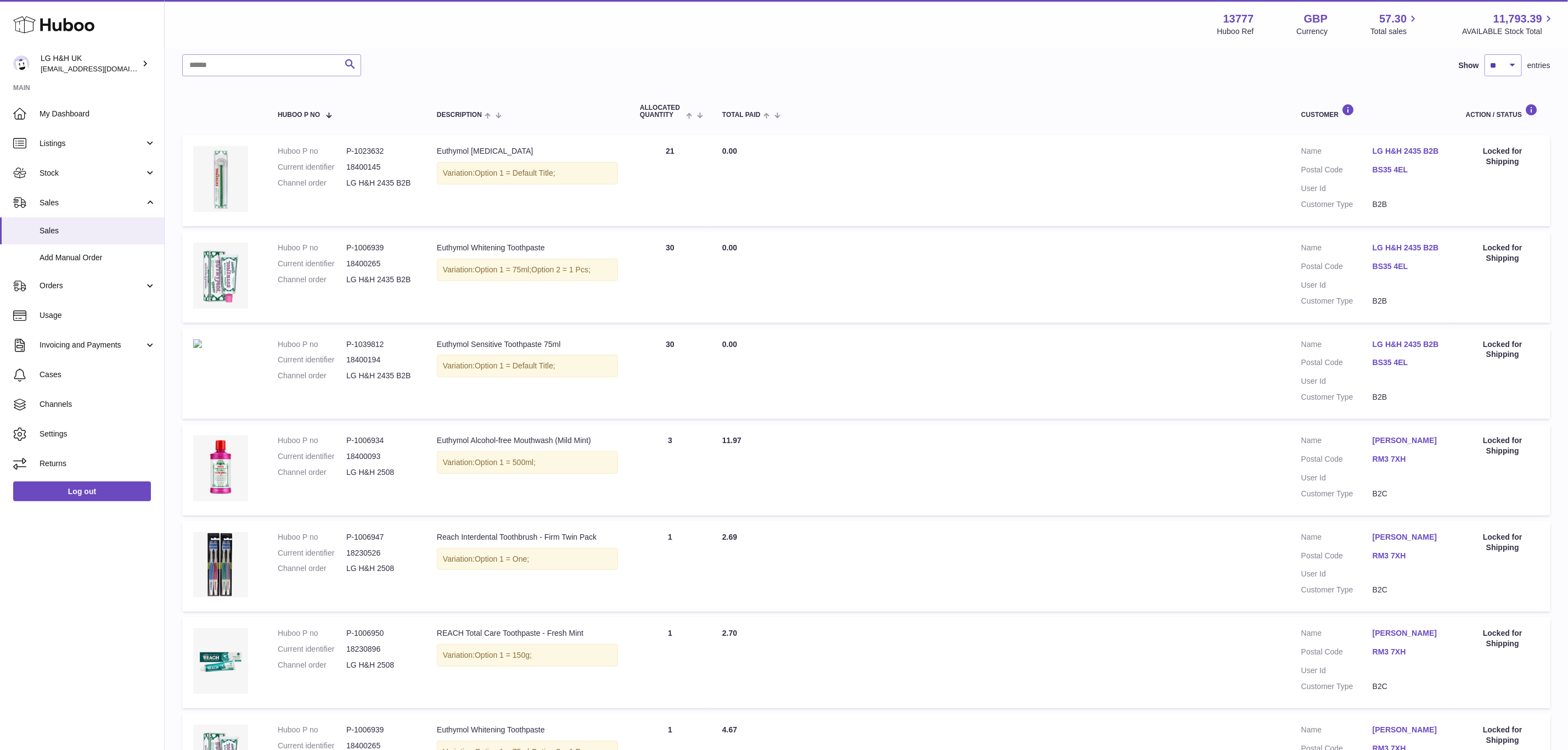
scroll to position [49, 0]
